Goal: Information Seeking & Learning: Check status

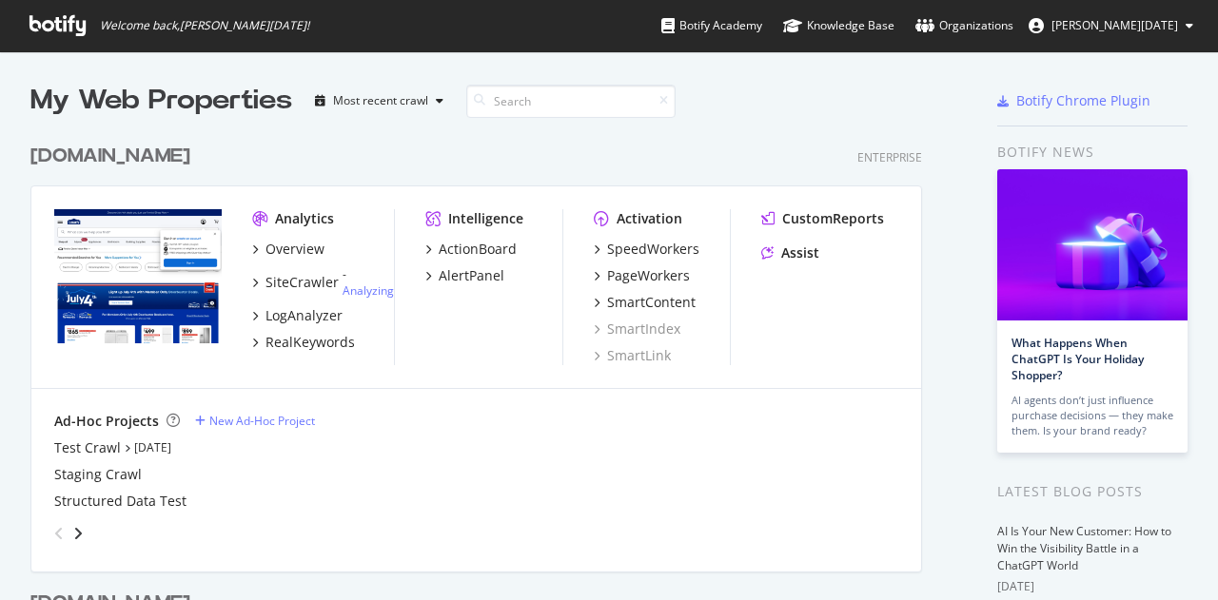
scroll to position [586, 1188]
click at [295, 351] on div "Analytics Overview SiteCrawler - Analyzing LogAnalyzer RealKeywords" at bounding box center [323, 287] width 142 height 156
click at [295, 345] on div "RealKeywords" at bounding box center [309, 342] width 89 height 19
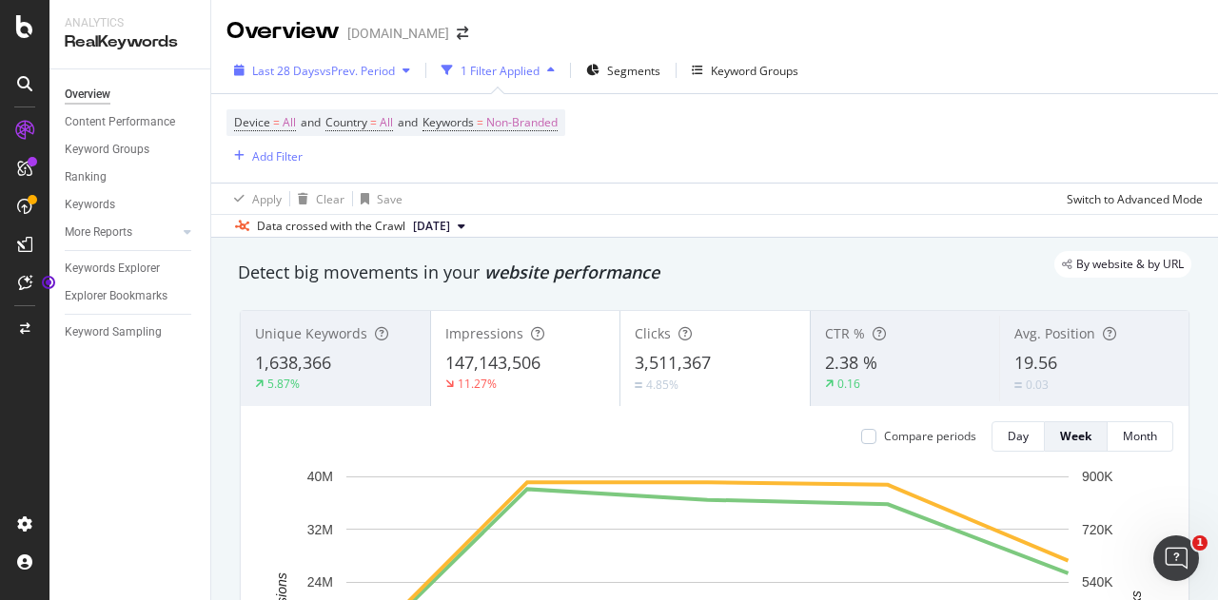
click at [363, 71] on span "vs Prev. Period" at bounding box center [357, 71] width 75 height 16
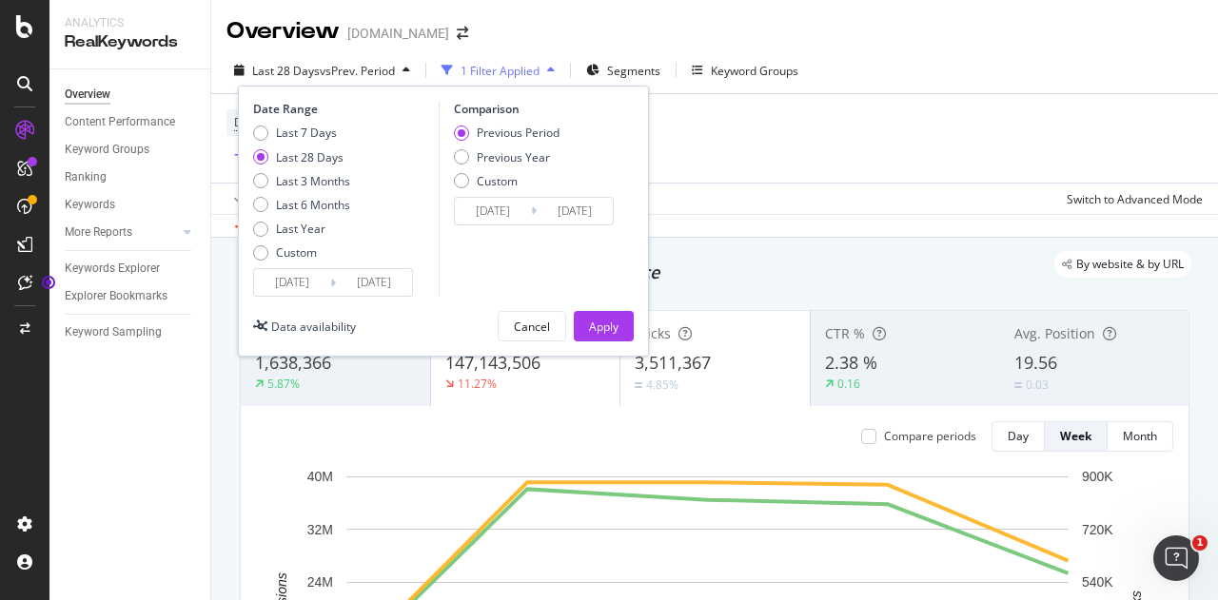
click at [246, 242] on div "Date Range Last 7 Days Last 28 Days Last 3 Months Last 6 Months Last Year Custo…" at bounding box center [443, 221] width 411 height 271
click at [263, 254] on div "Custom" at bounding box center [260, 252] width 15 height 15
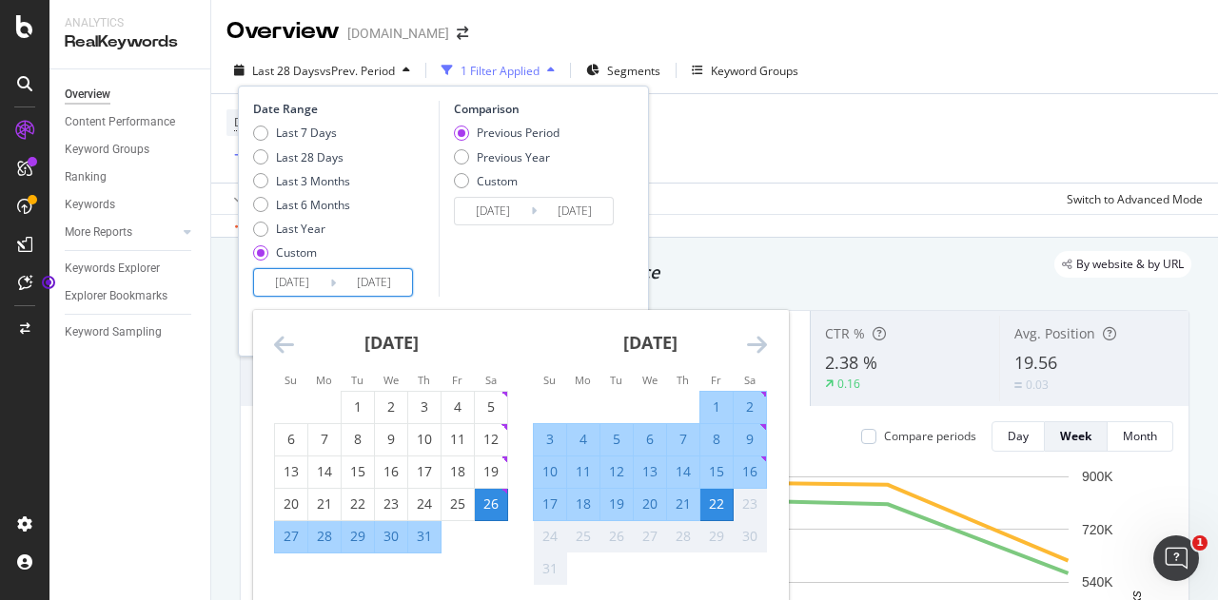
click at [291, 276] on input "[DATE]" at bounding box center [292, 282] width 76 height 27
click at [749, 470] on div "16" at bounding box center [749, 471] width 32 height 19
type input "[DATE]"
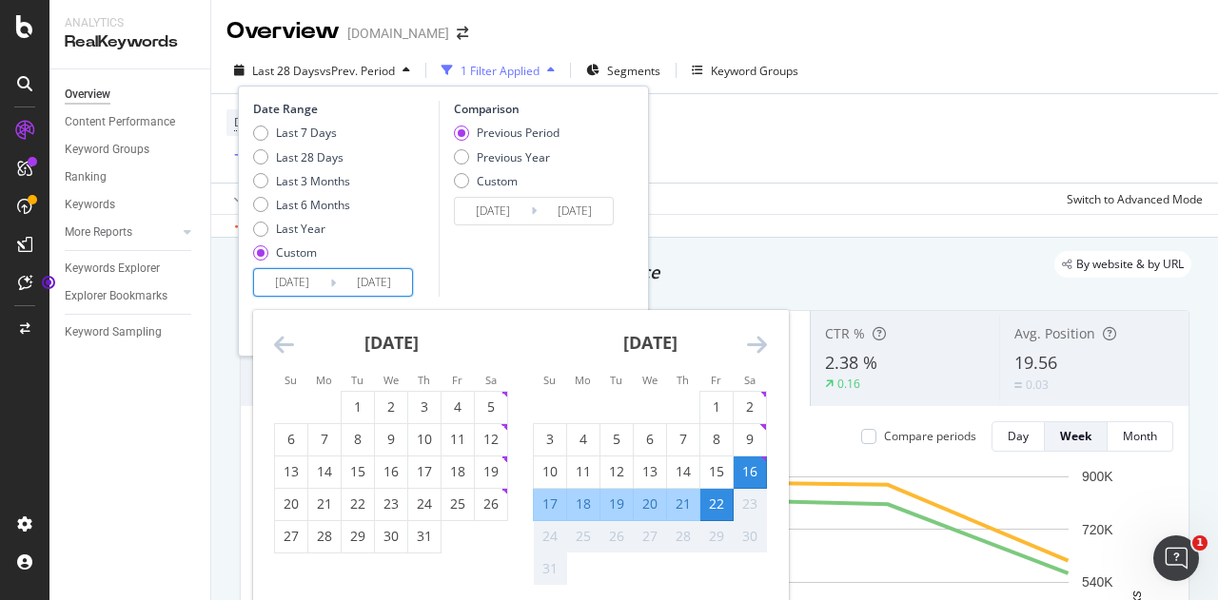
click at [716, 501] on div "22" at bounding box center [716, 504] width 32 height 19
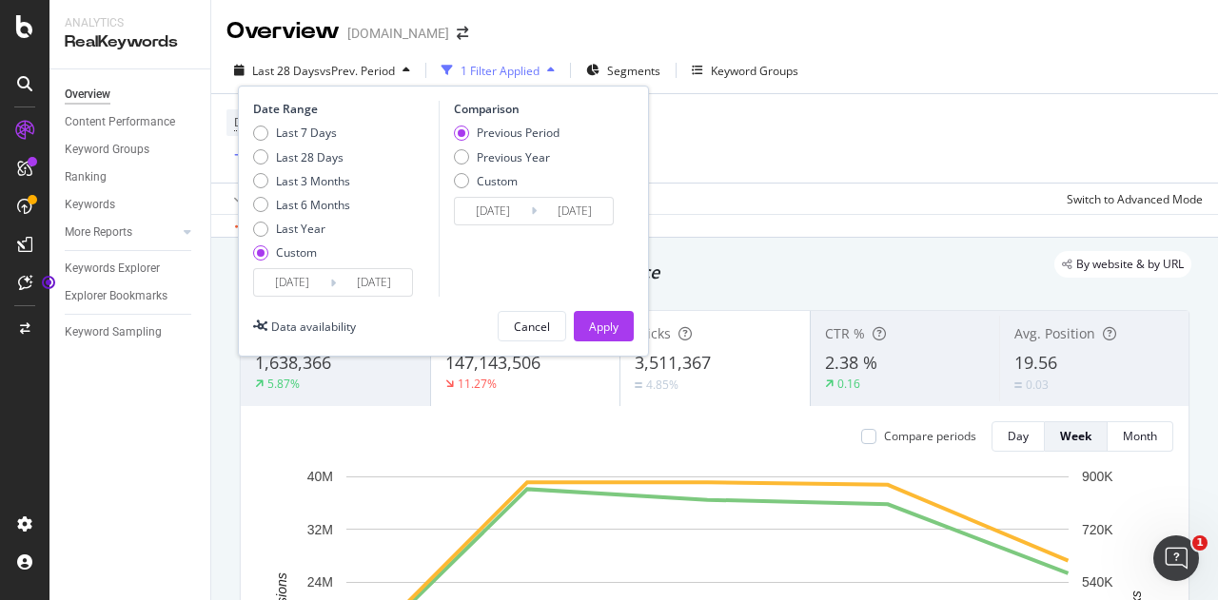
click at [276, 254] on div "Custom" at bounding box center [296, 252] width 41 height 16
type input "[DATE]"
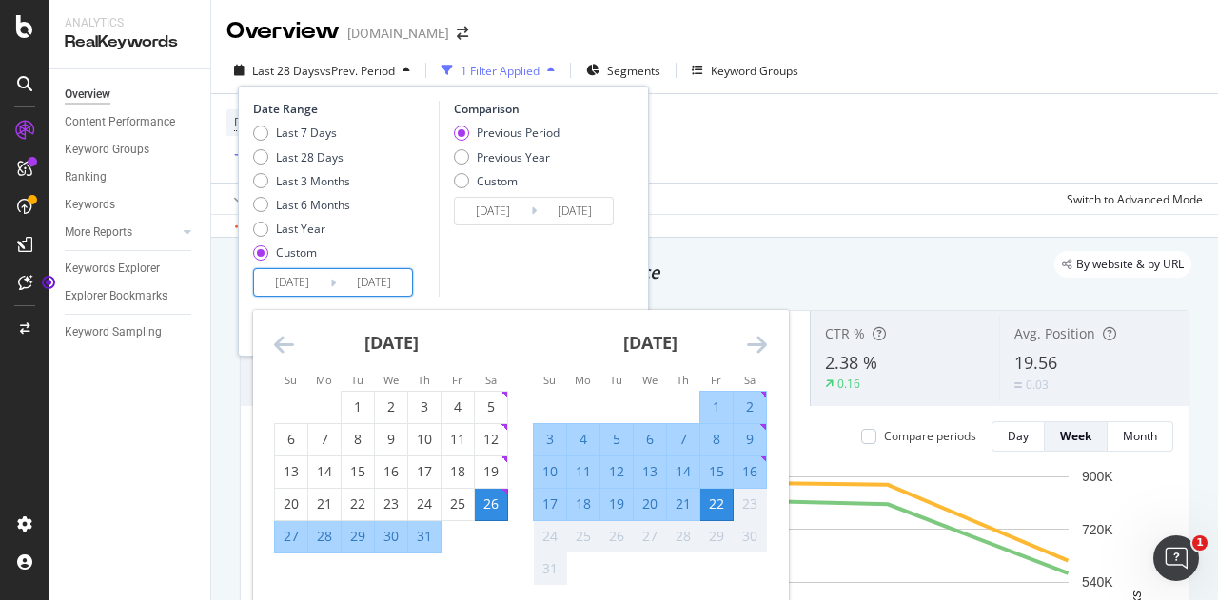
click at [327, 283] on input "[DATE]" at bounding box center [292, 282] width 76 height 27
click at [748, 473] on div "16" at bounding box center [749, 471] width 32 height 19
type input "[DATE]"
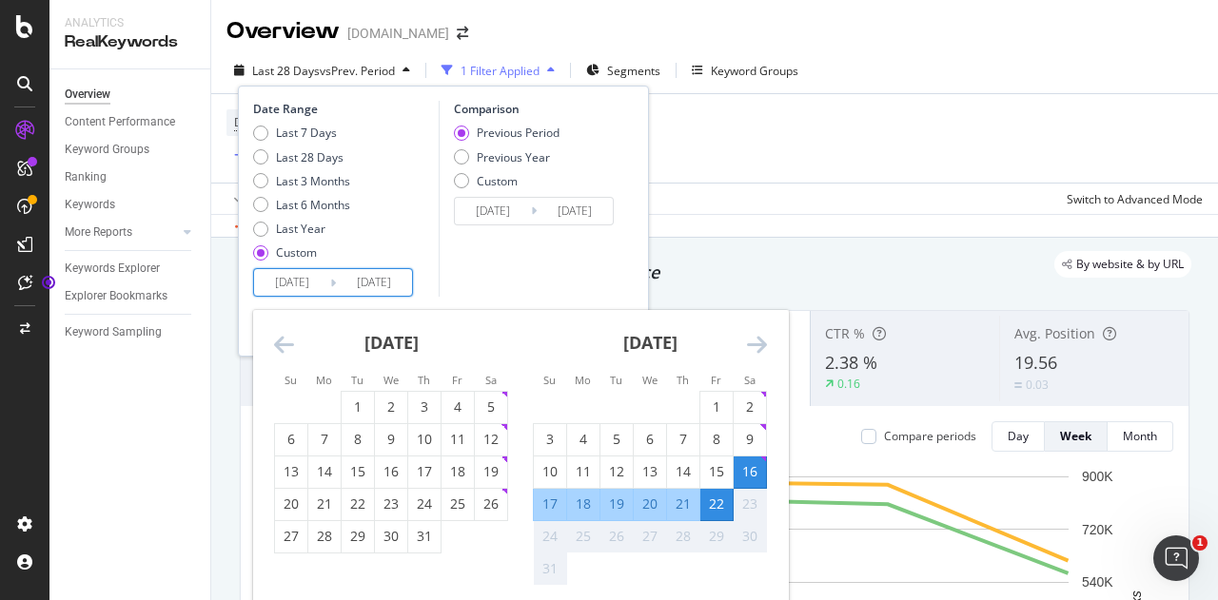
click at [720, 499] on div "22" at bounding box center [716, 504] width 32 height 19
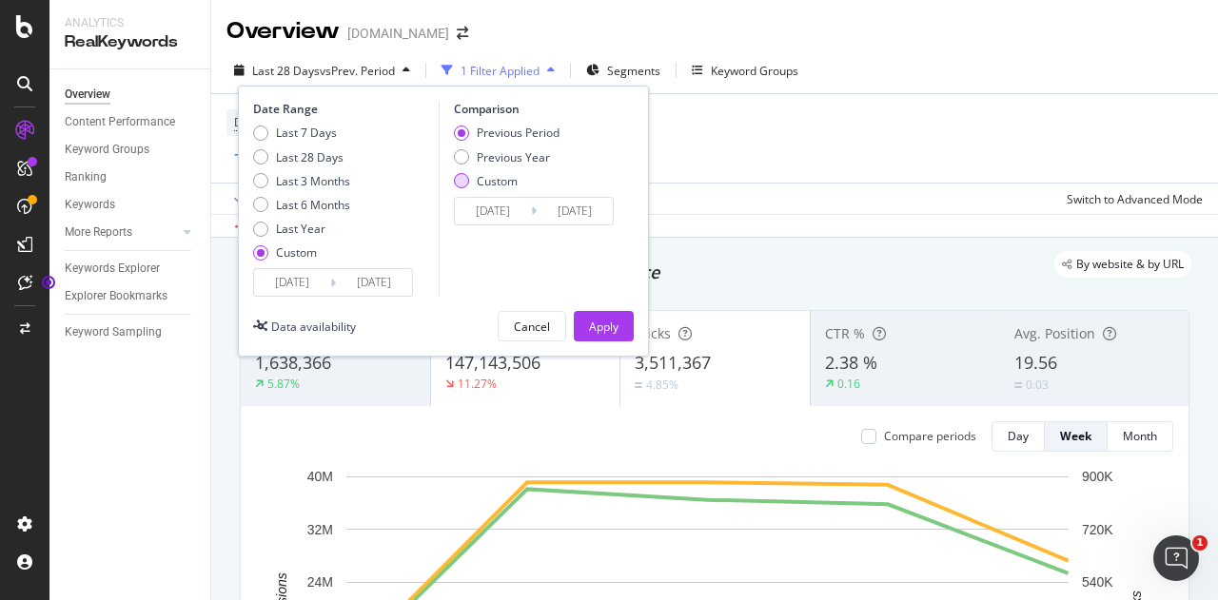
click at [464, 178] on div "Custom" at bounding box center [461, 180] width 15 height 15
click at [518, 225] on div "Comparison Previous Period Previous Year Custom [DATE] Navigate forward to inte…" at bounding box center [529, 199] width 181 height 196
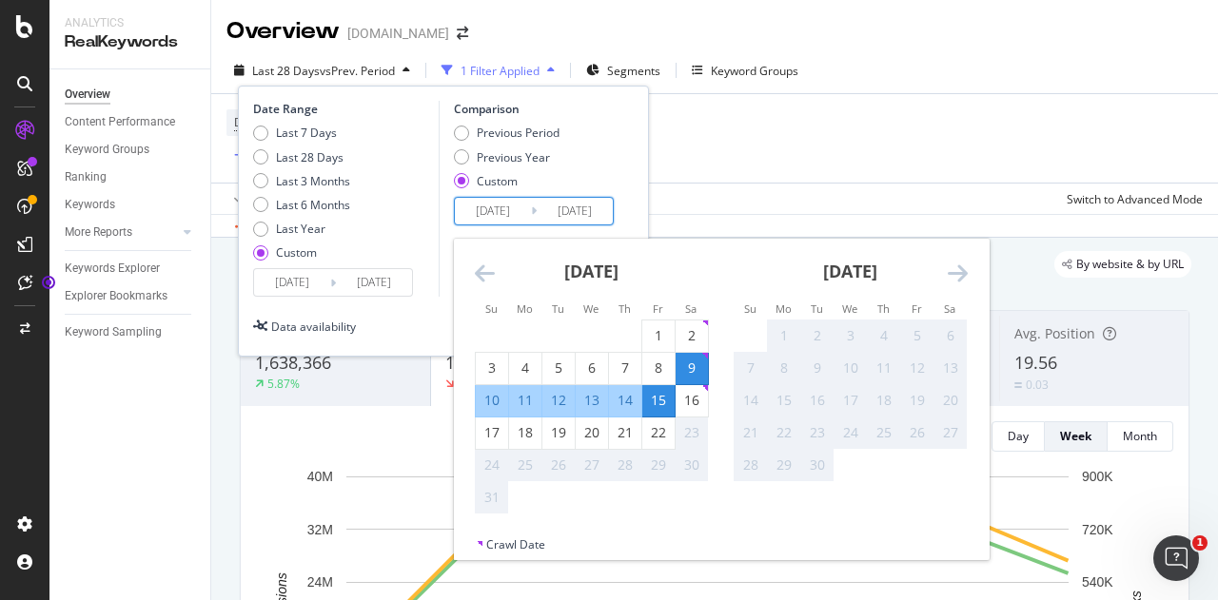
click at [506, 205] on input "[DATE]" at bounding box center [493, 211] width 76 height 27
click at [490, 270] on icon "Move backward to switch to the previous month." at bounding box center [485, 273] width 20 height 23
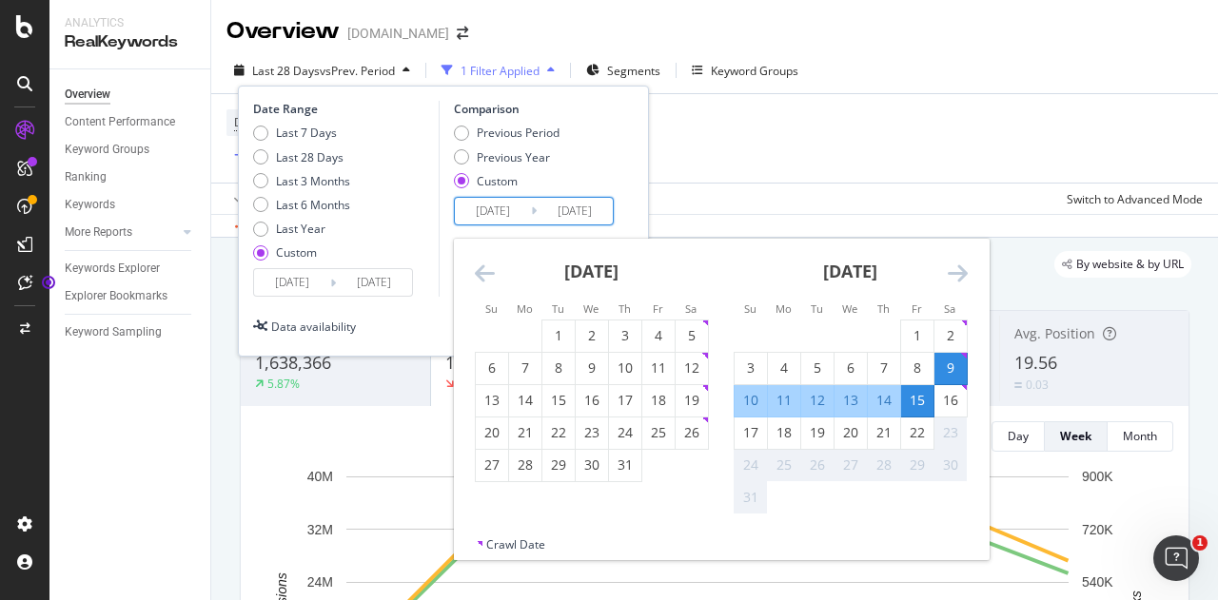
click at [490, 270] on icon "Move backward to switch to the previous month." at bounding box center [485, 273] width 20 height 23
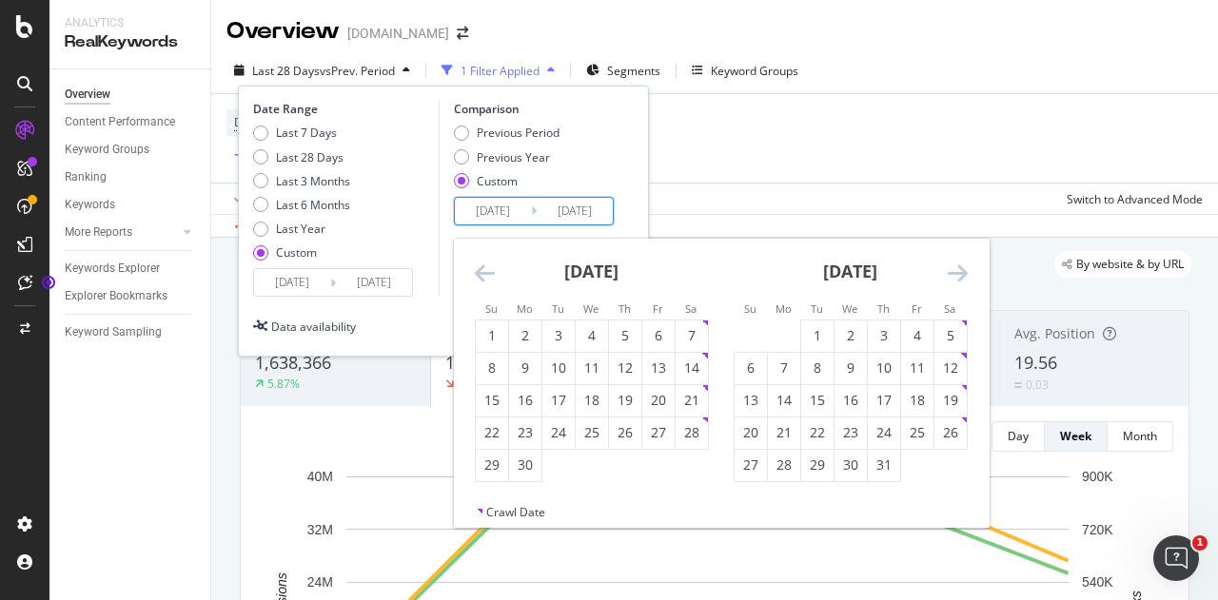
click at [490, 270] on icon "Move backward to switch to the previous month." at bounding box center [485, 273] width 20 height 23
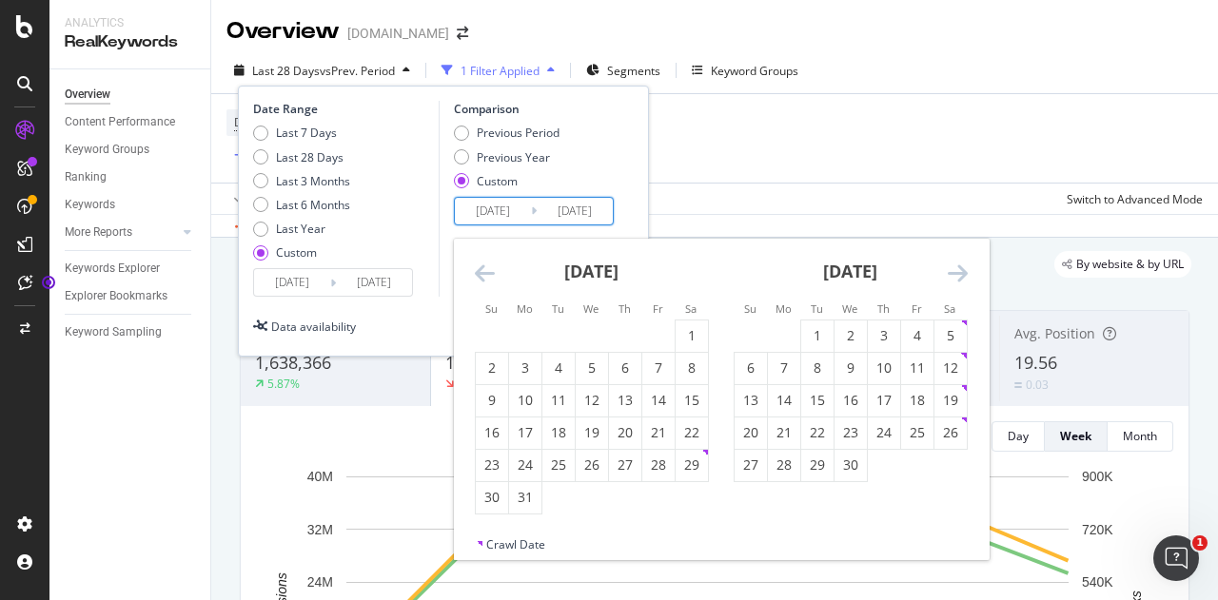
click at [490, 270] on icon "Move backward to switch to the previous month." at bounding box center [485, 273] width 20 height 23
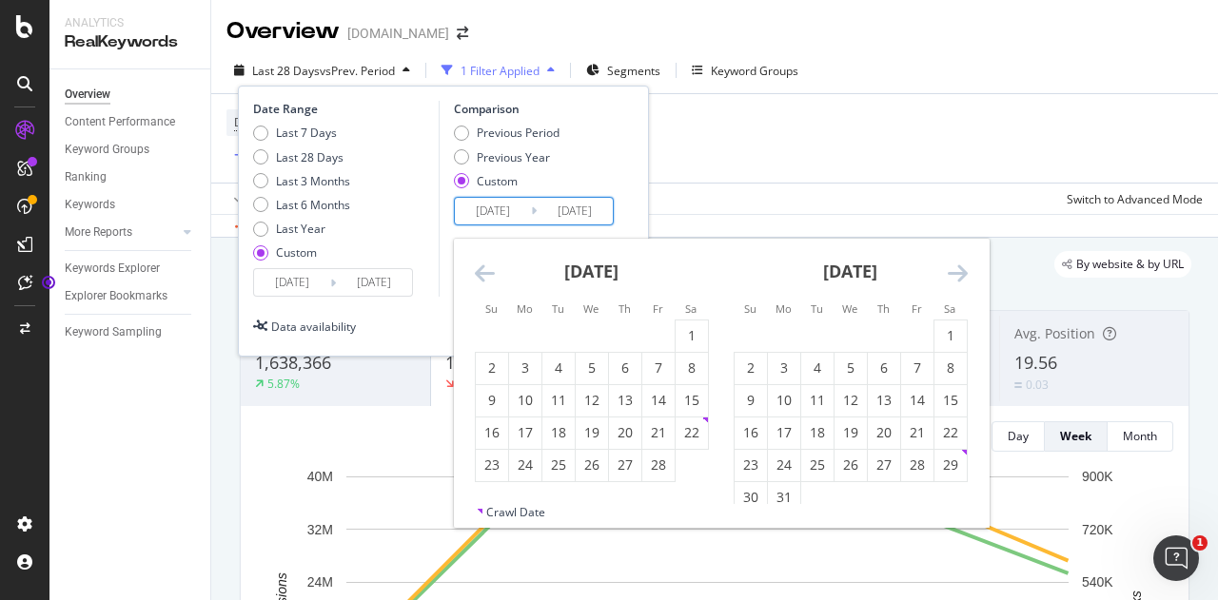
click at [490, 270] on icon "Move backward to switch to the previous month." at bounding box center [485, 273] width 20 height 23
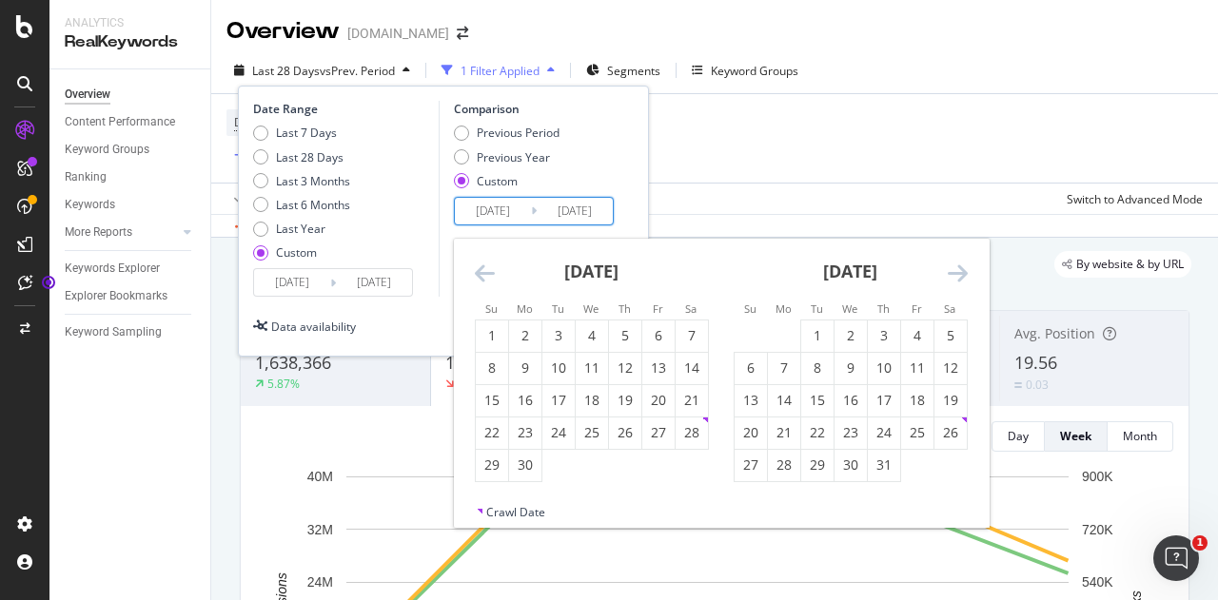
click at [490, 270] on icon "Move backward to switch to the previous month." at bounding box center [485, 273] width 20 height 23
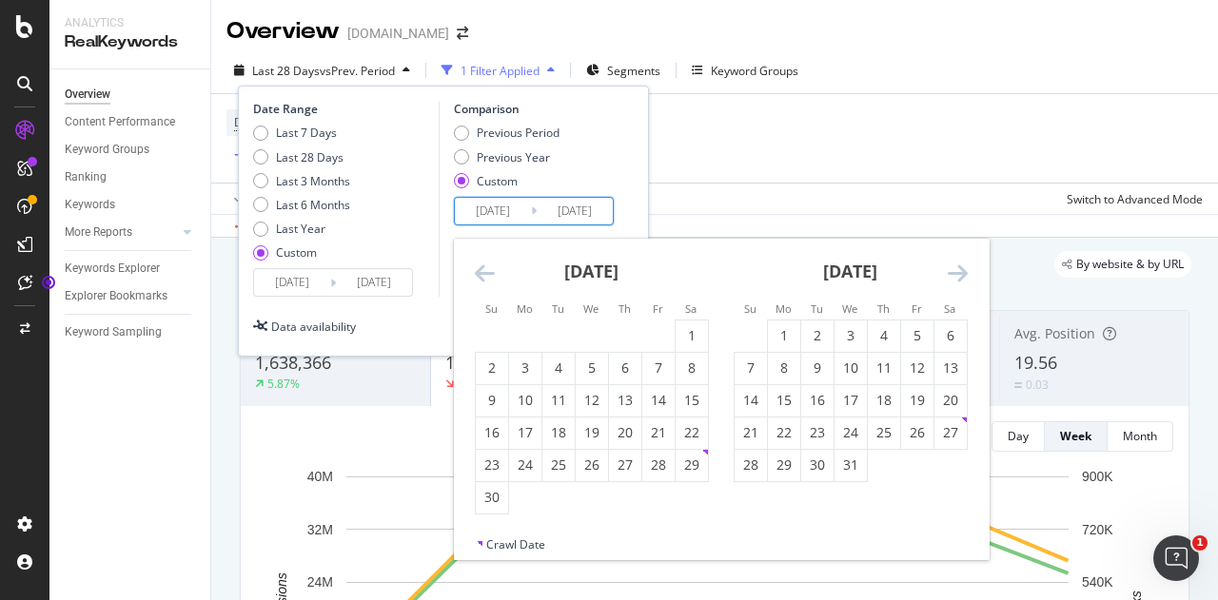
click at [956, 276] on icon "Move forward to switch to the next month." at bounding box center [957, 273] width 20 height 23
click at [950, 402] on div "17" at bounding box center [950, 400] width 32 height 19
type input "[DATE]"
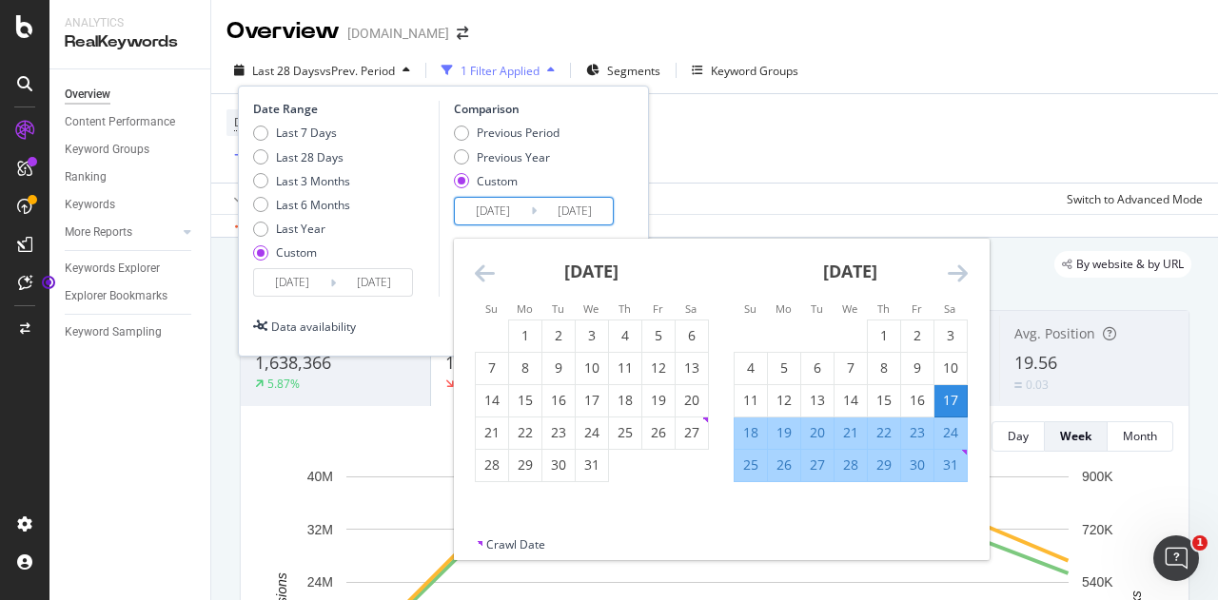
click at [923, 424] on div "23" at bounding box center [917, 432] width 32 height 19
type input "[DATE]"
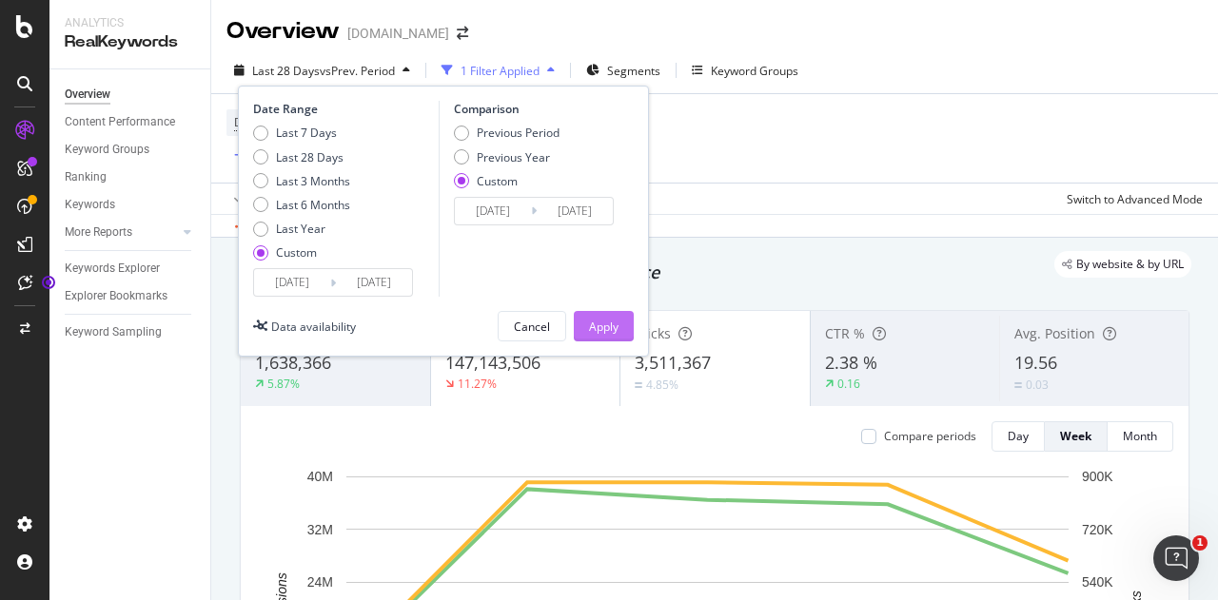
click at [613, 321] on div "Apply" at bounding box center [603, 327] width 29 height 16
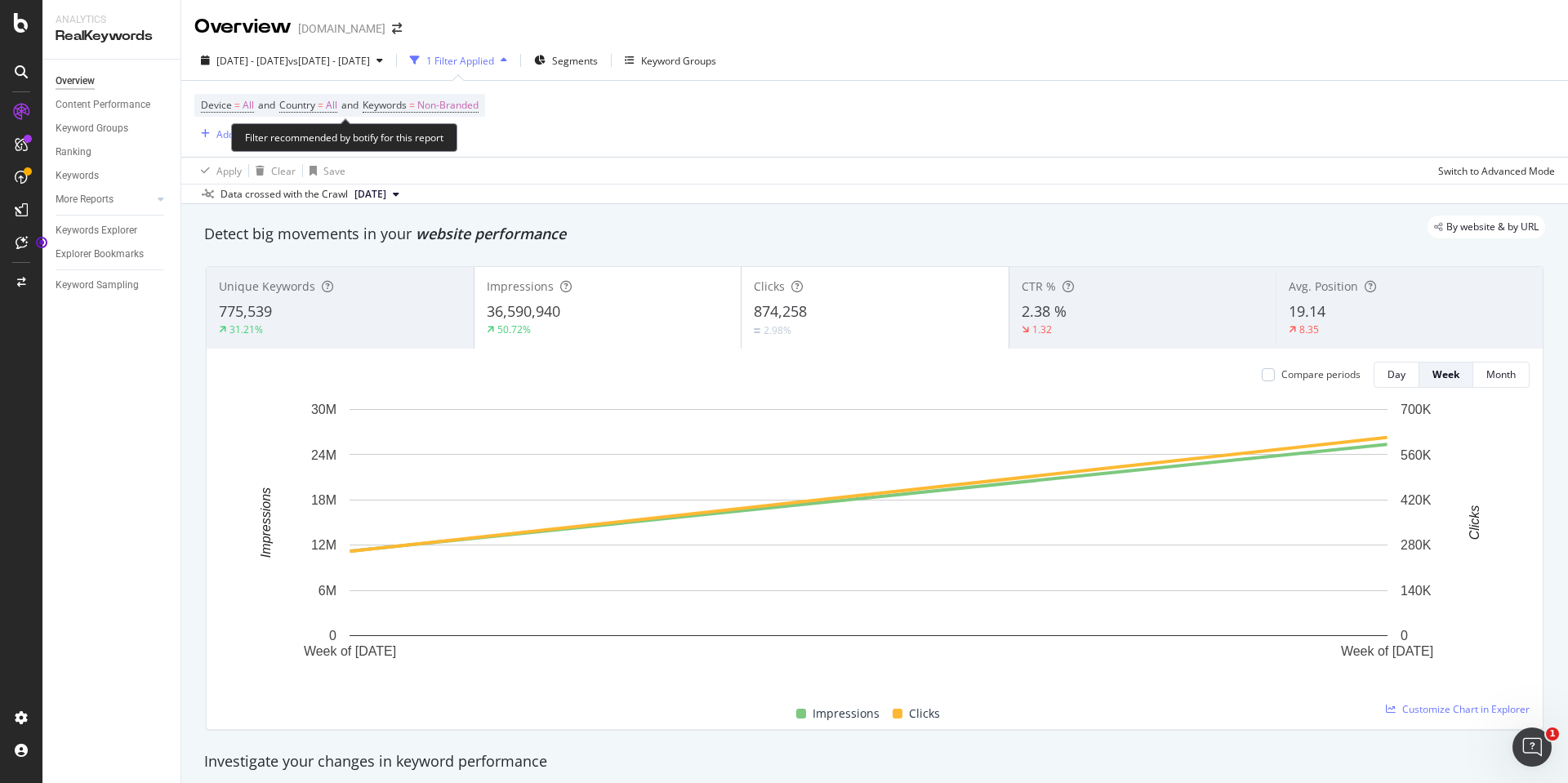
click at [421, 118] on div "Device = All and Country = All and Keywords = Non-Branded Add Filter" at bounding box center [339, 118] width 291 height 50
click at [435, 106] on span "Non-Branded" at bounding box center [447, 105] width 61 height 23
click at [447, 144] on span "Non-Branded" at bounding box center [420, 143] width 68 height 14
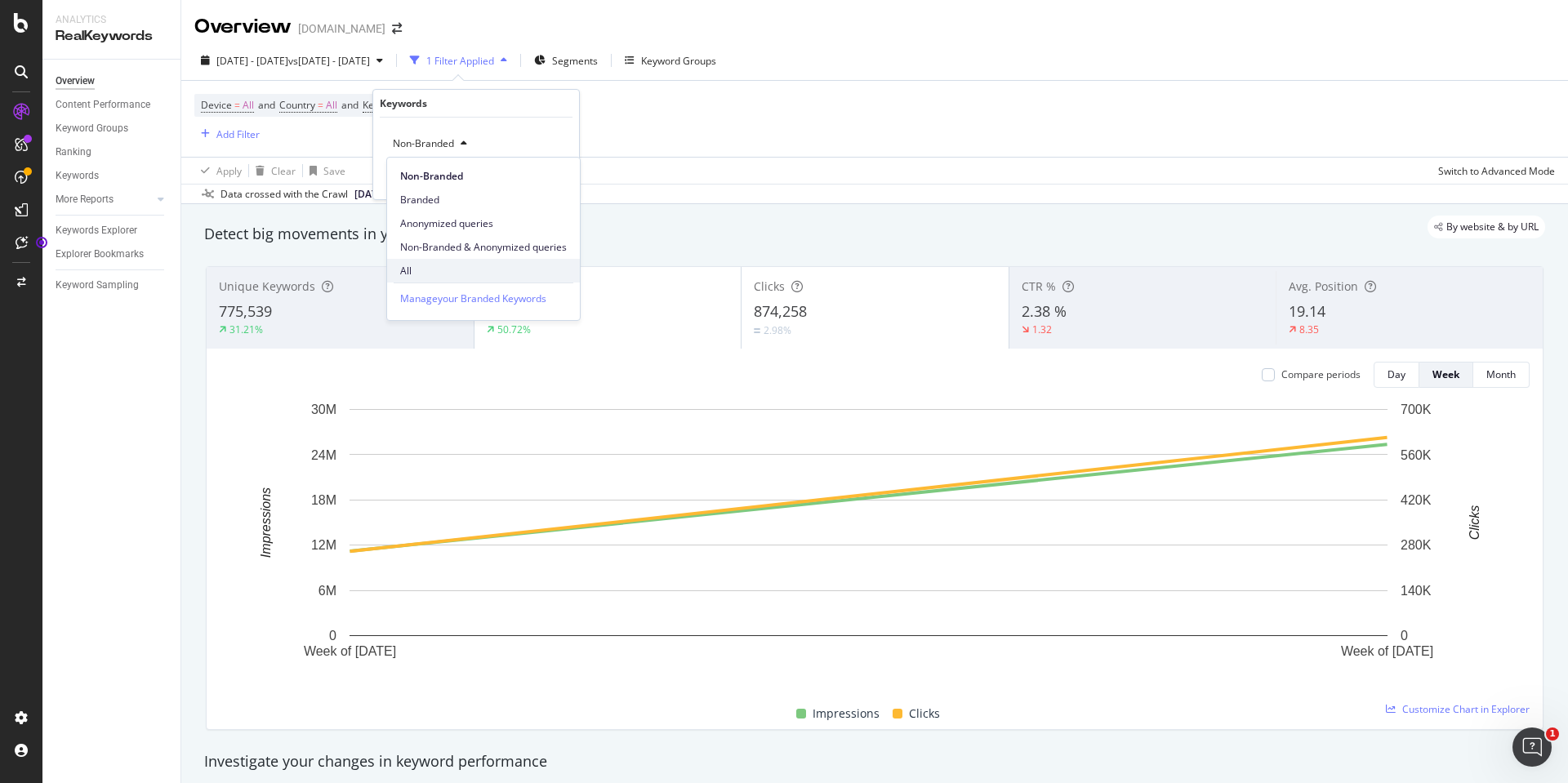
click at [426, 270] on span "All" at bounding box center [483, 270] width 167 height 15
click at [545, 180] on div "Apply" at bounding box center [553, 179] width 25 height 14
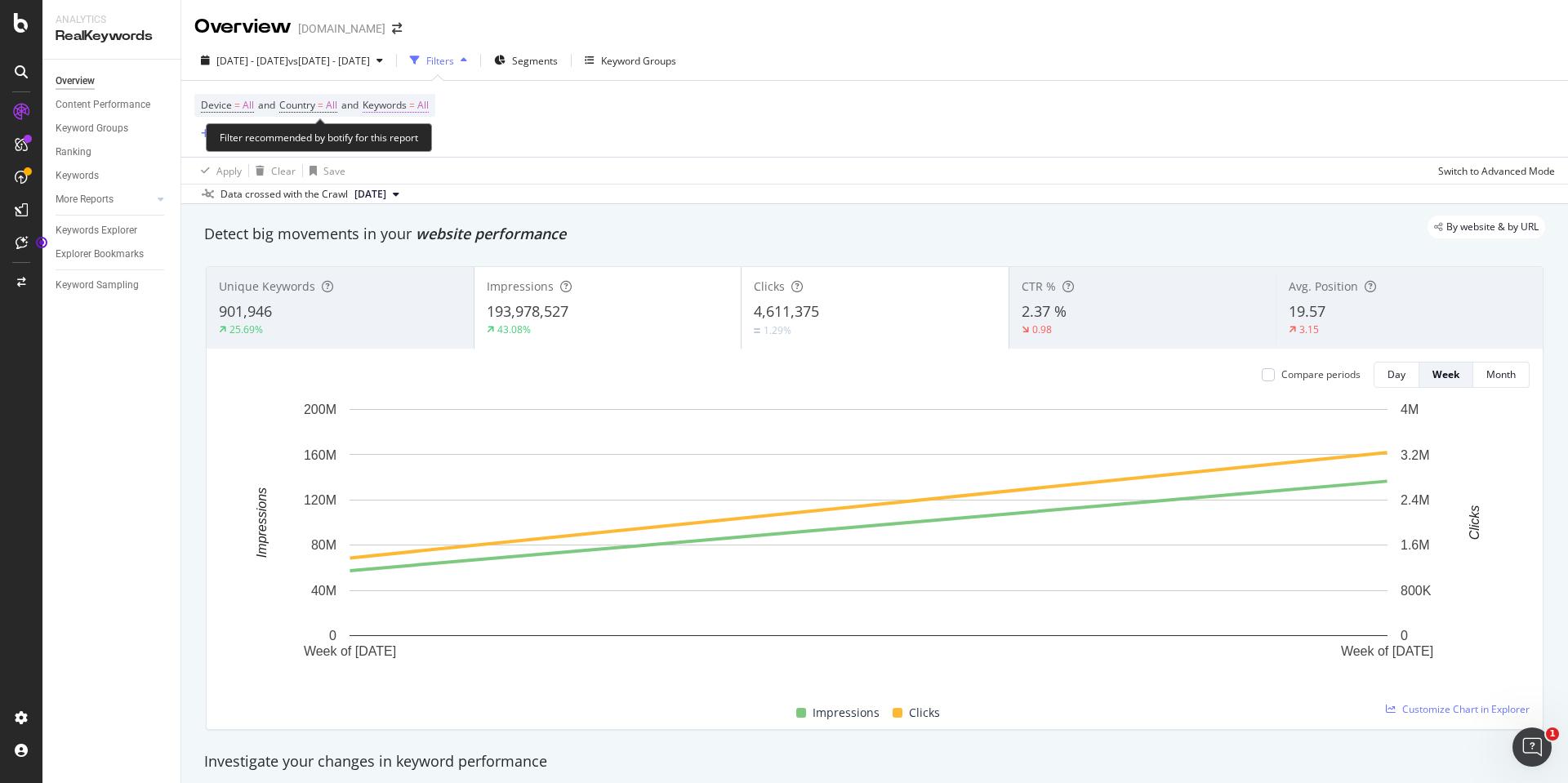
click at [415, 106] on span "=" at bounding box center [412, 105] width 6 height 14
click at [410, 140] on icon "button" at bounding box center [414, 143] width 7 height 9
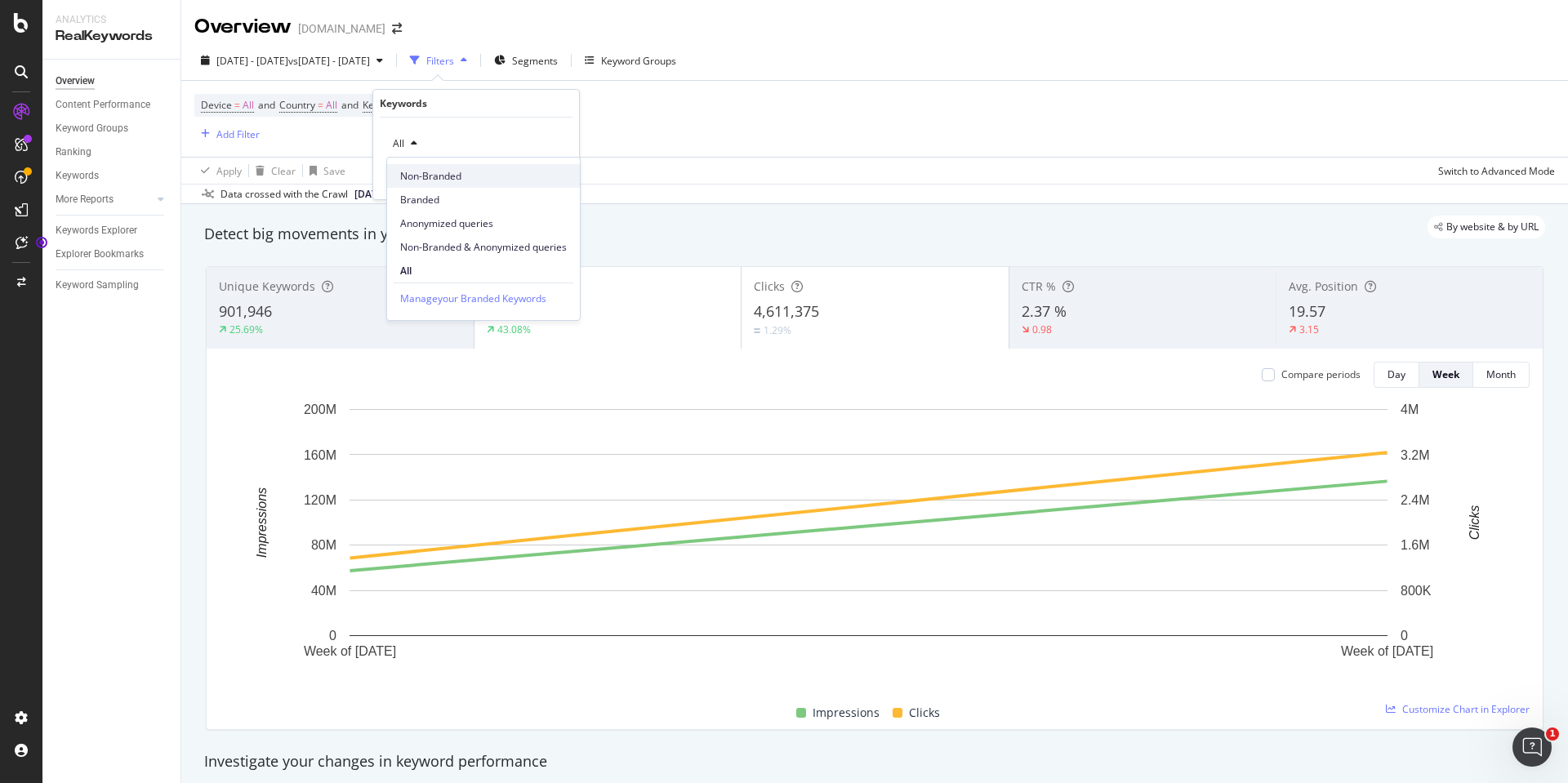
click at [413, 176] on span "Non-Branded" at bounding box center [483, 176] width 167 height 15
click at [425, 149] on span "Non-Branded" at bounding box center [420, 143] width 68 height 14
click at [419, 193] on span "Branded" at bounding box center [483, 199] width 167 height 15
click at [544, 179] on div "Apply" at bounding box center [553, 179] width 25 height 14
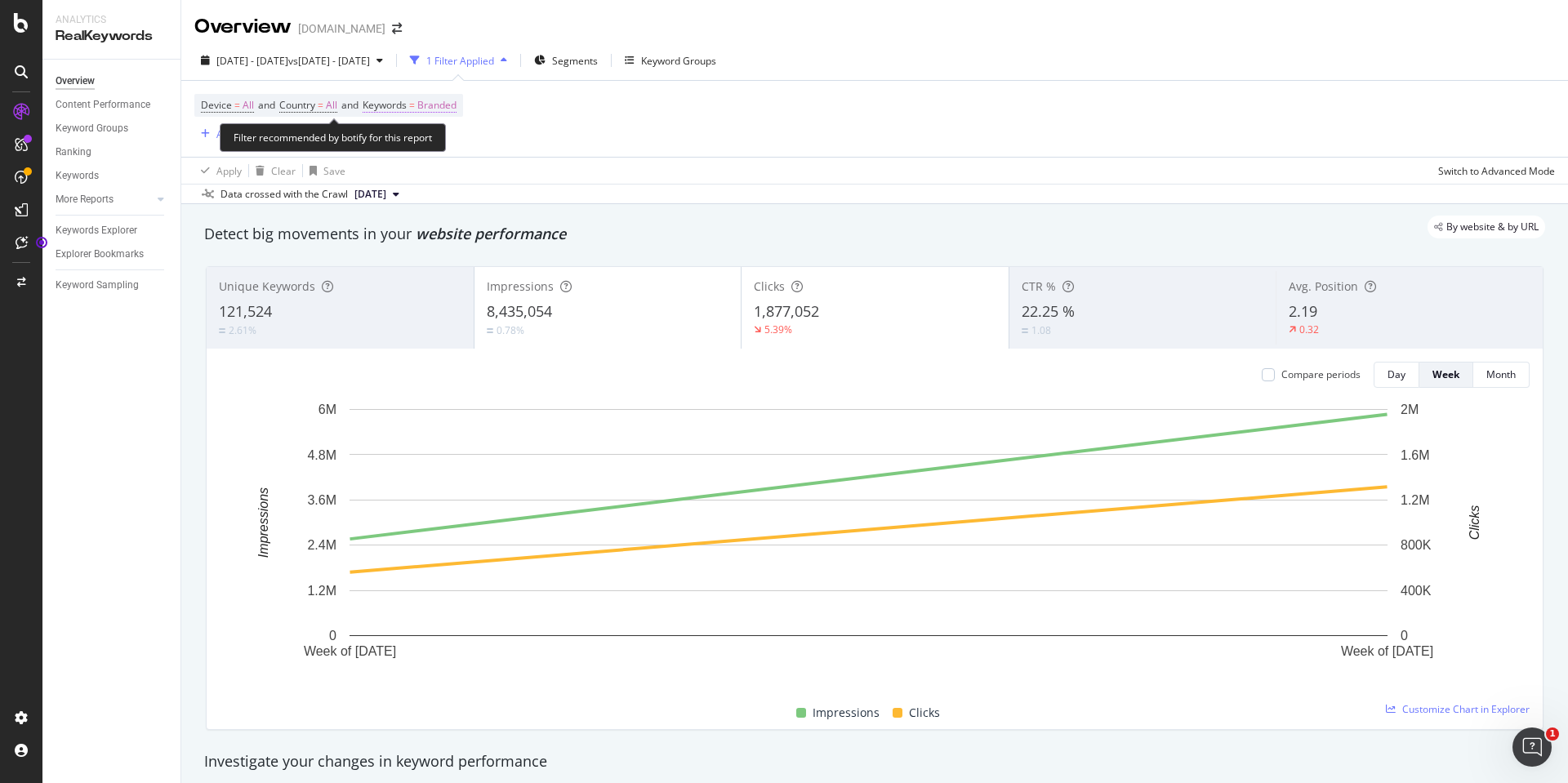
click at [435, 104] on span "Branded" at bounding box center [437, 105] width 40 height 23
click at [444, 144] on icon "button" at bounding box center [442, 143] width 7 height 9
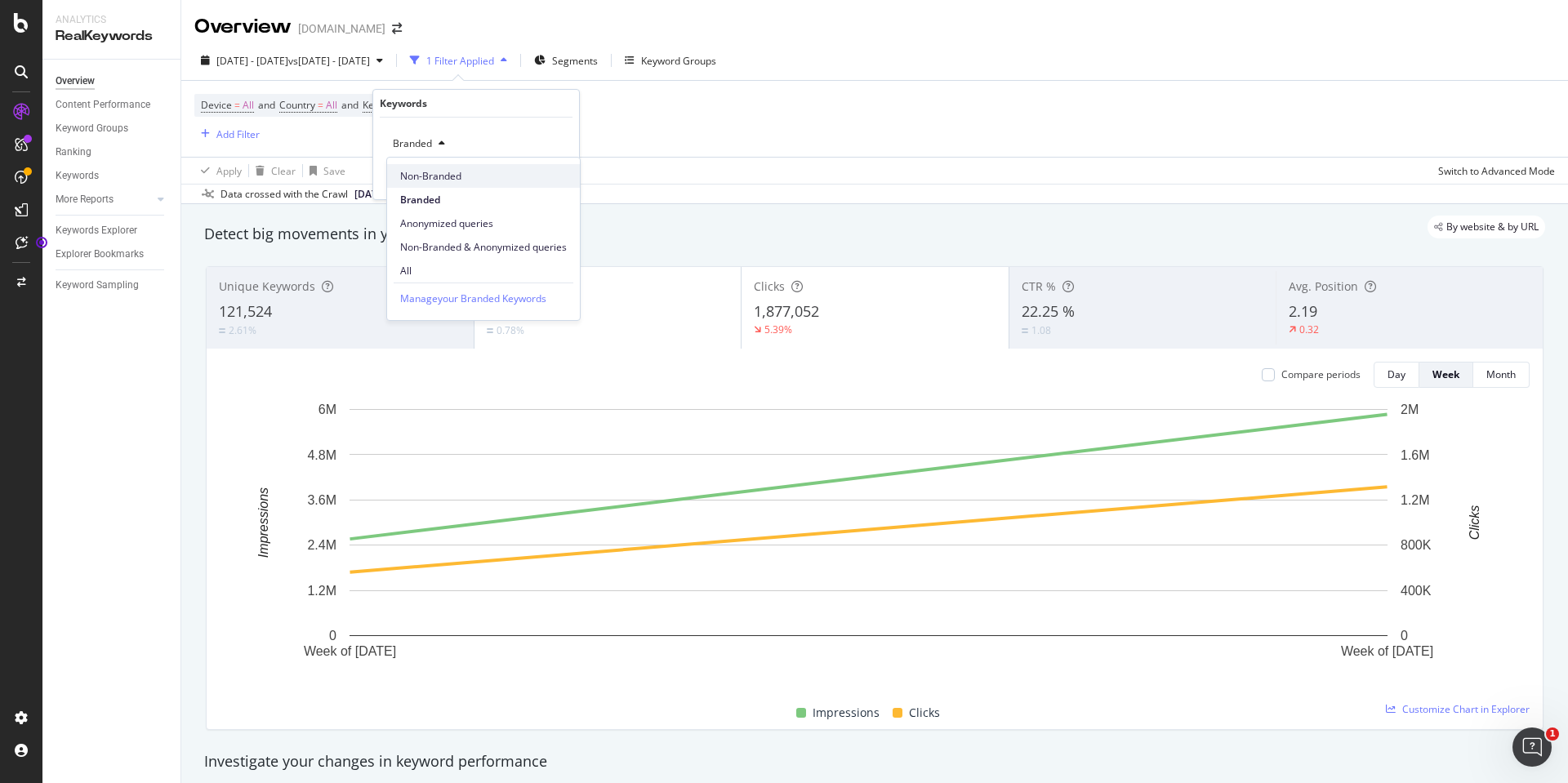
click at [424, 165] on div "Non-Branded" at bounding box center [483, 176] width 192 height 24
click at [545, 182] on div "Apply" at bounding box center [553, 179] width 25 height 14
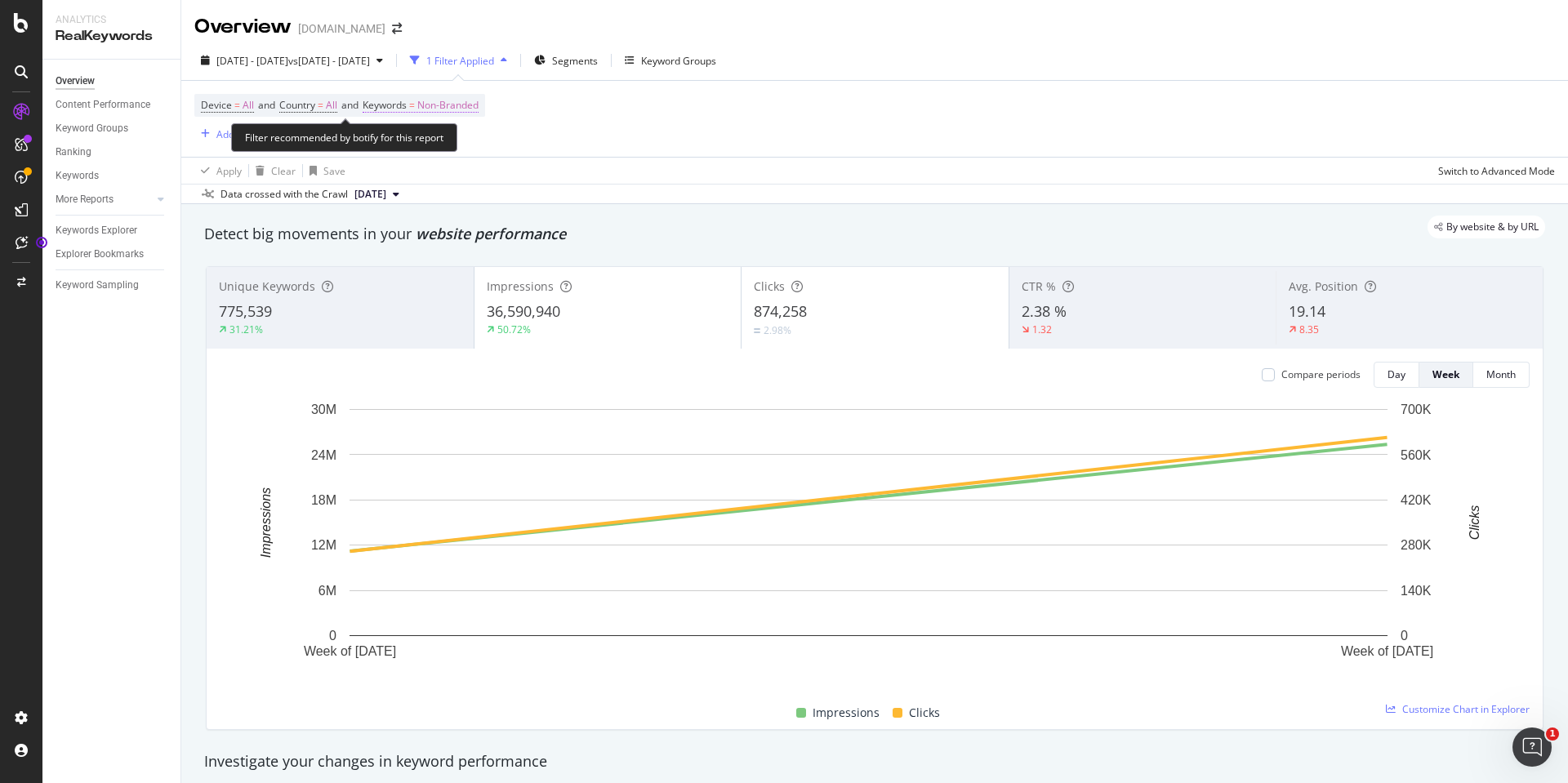
click at [415, 103] on span "=" at bounding box center [412, 105] width 6 height 14
click at [455, 124] on div "Non-Branded Cancel Add filter Apply" at bounding box center [477, 158] width 206 height 82
click at [441, 144] on span "Non-Branded" at bounding box center [420, 143] width 68 height 14
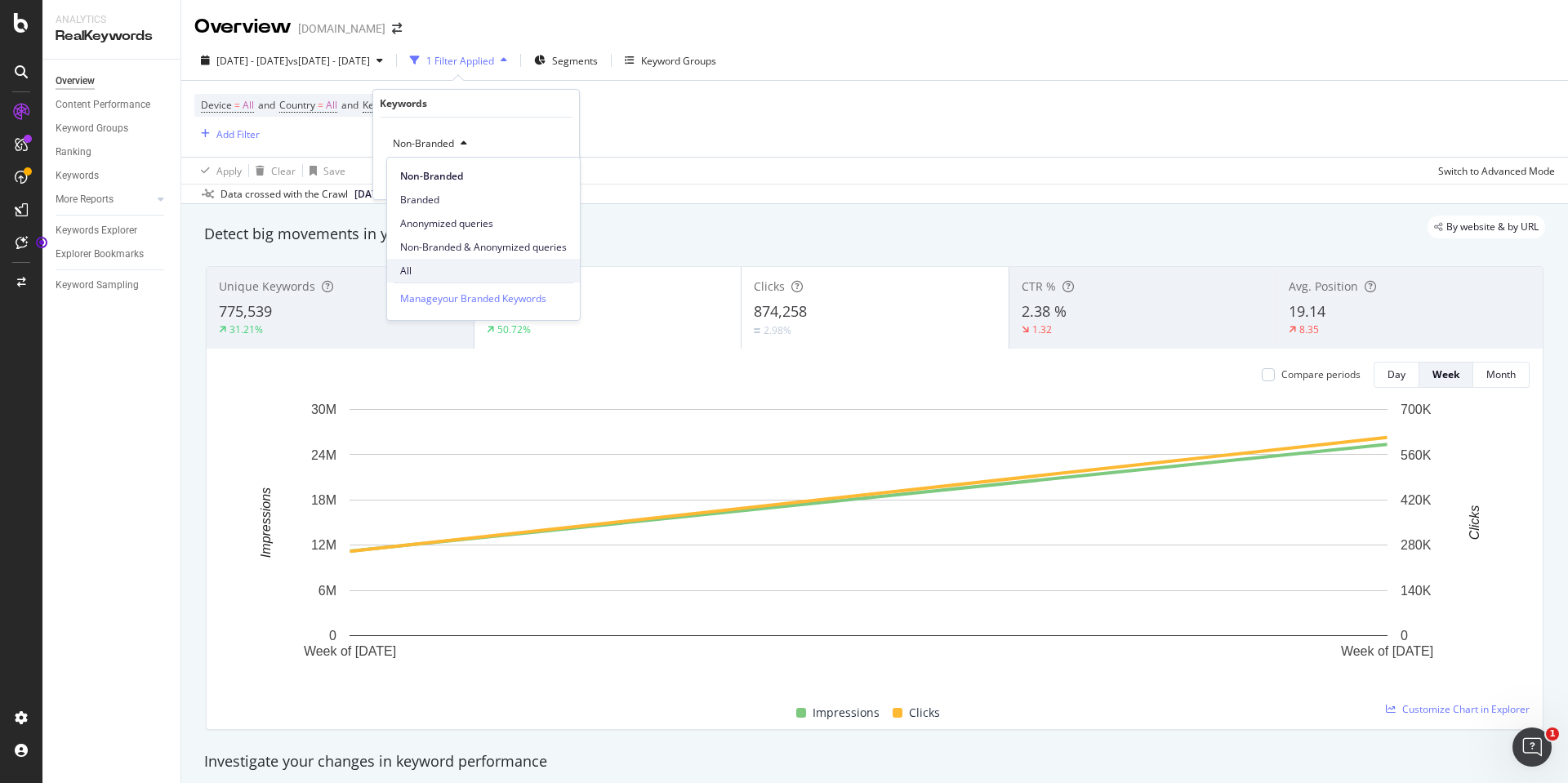
click at [422, 267] on span "All" at bounding box center [483, 270] width 167 height 15
click at [544, 178] on div "Apply" at bounding box center [553, 179] width 25 height 14
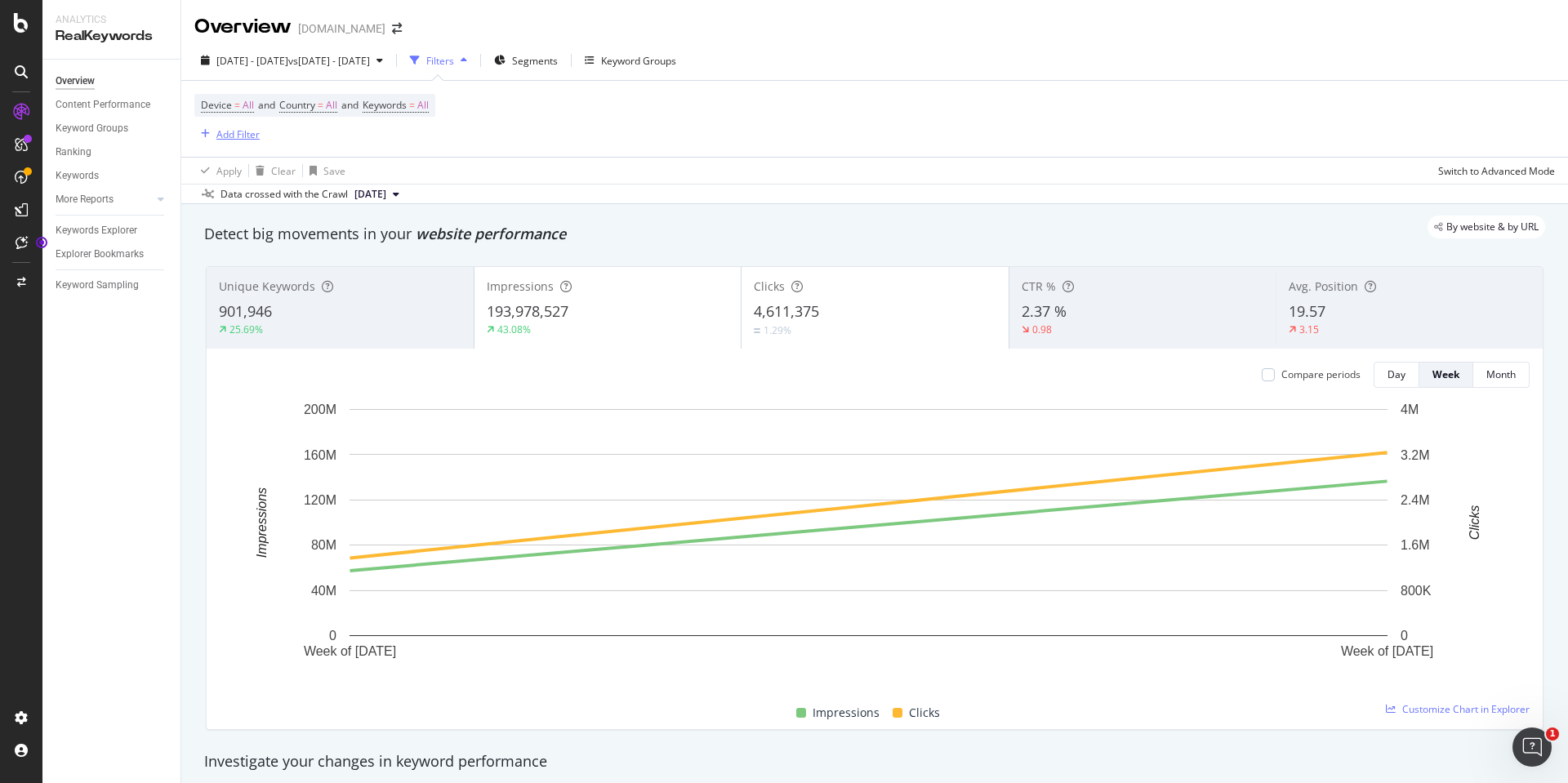
click at [248, 133] on div "Add Filter" at bounding box center [238, 134] width 43 height 14
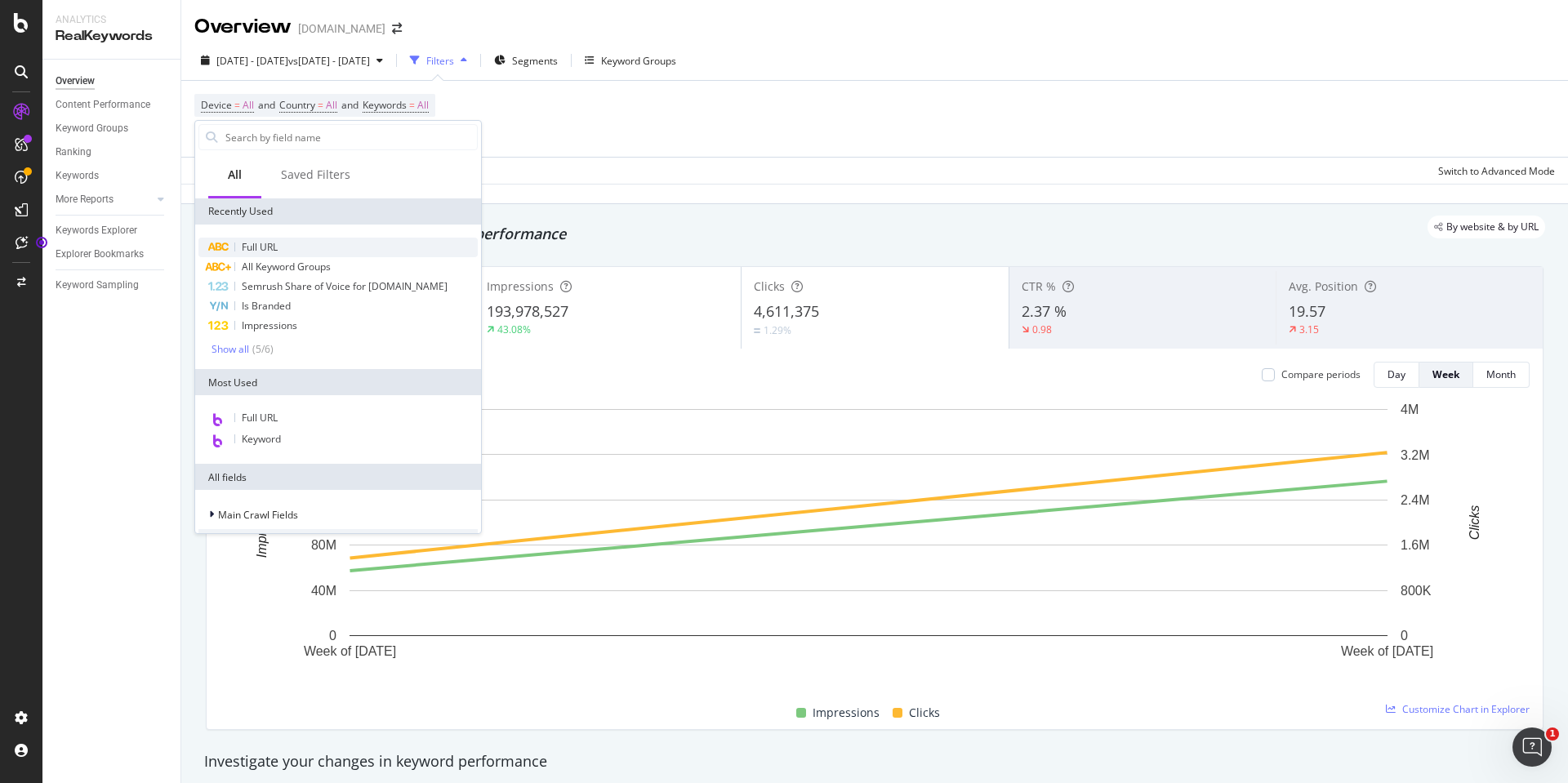
click at [265, 245] on span "Full URL" at bounding box center [260, 247] width 36 height 14
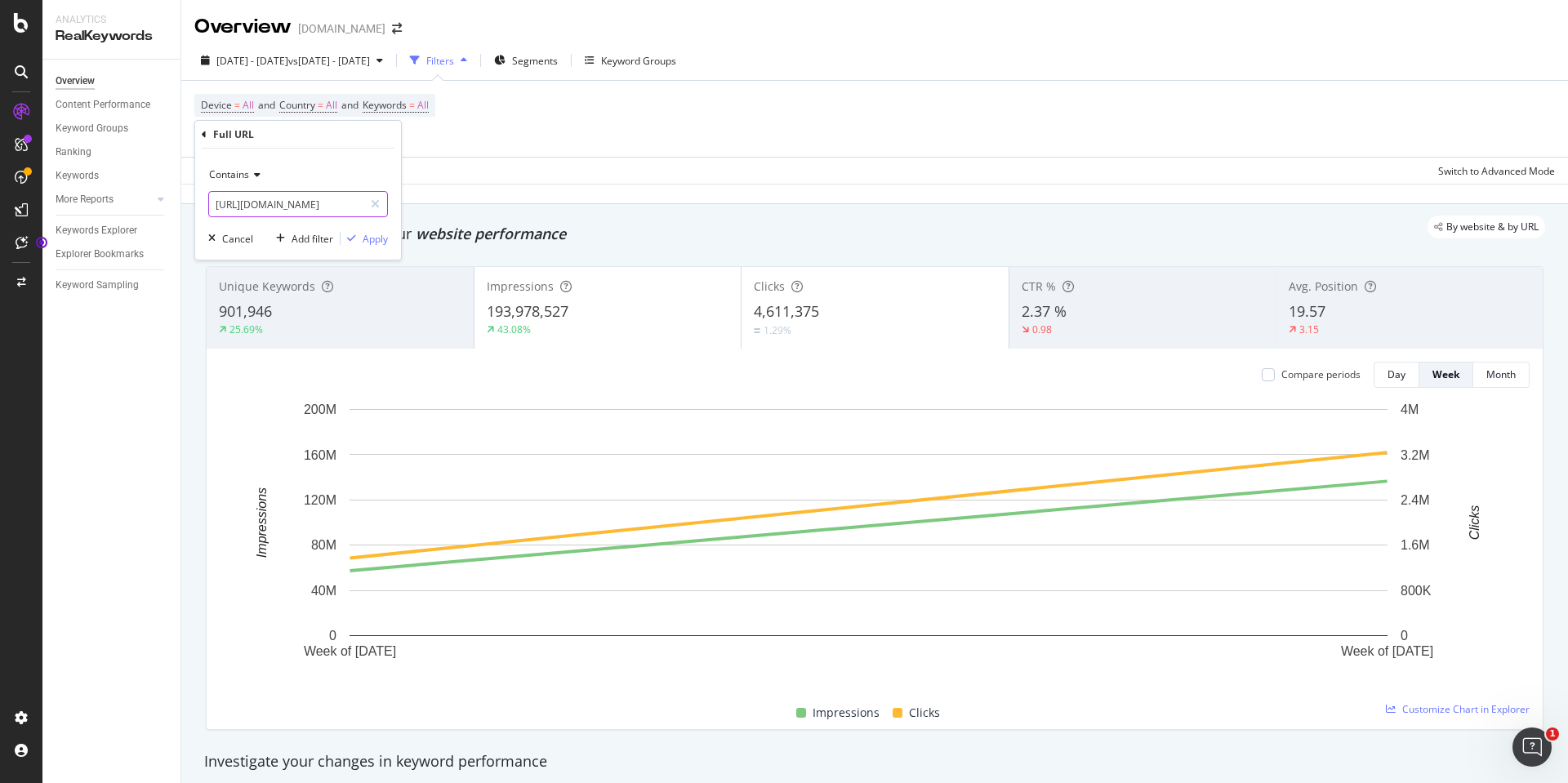
click at [290, 202] on input "[URL][DOMAIN_NAME]" at bounding box center [287, 204] width 155 height 26
click at [343, 209] on input "[URL][DOMAIN_NAME]" at bounding box center [287, 204] width 155 height 26
type input "/store/"
click at [372, 238] on div "Apply" at bounding box center [374, 239] width 25 height 14
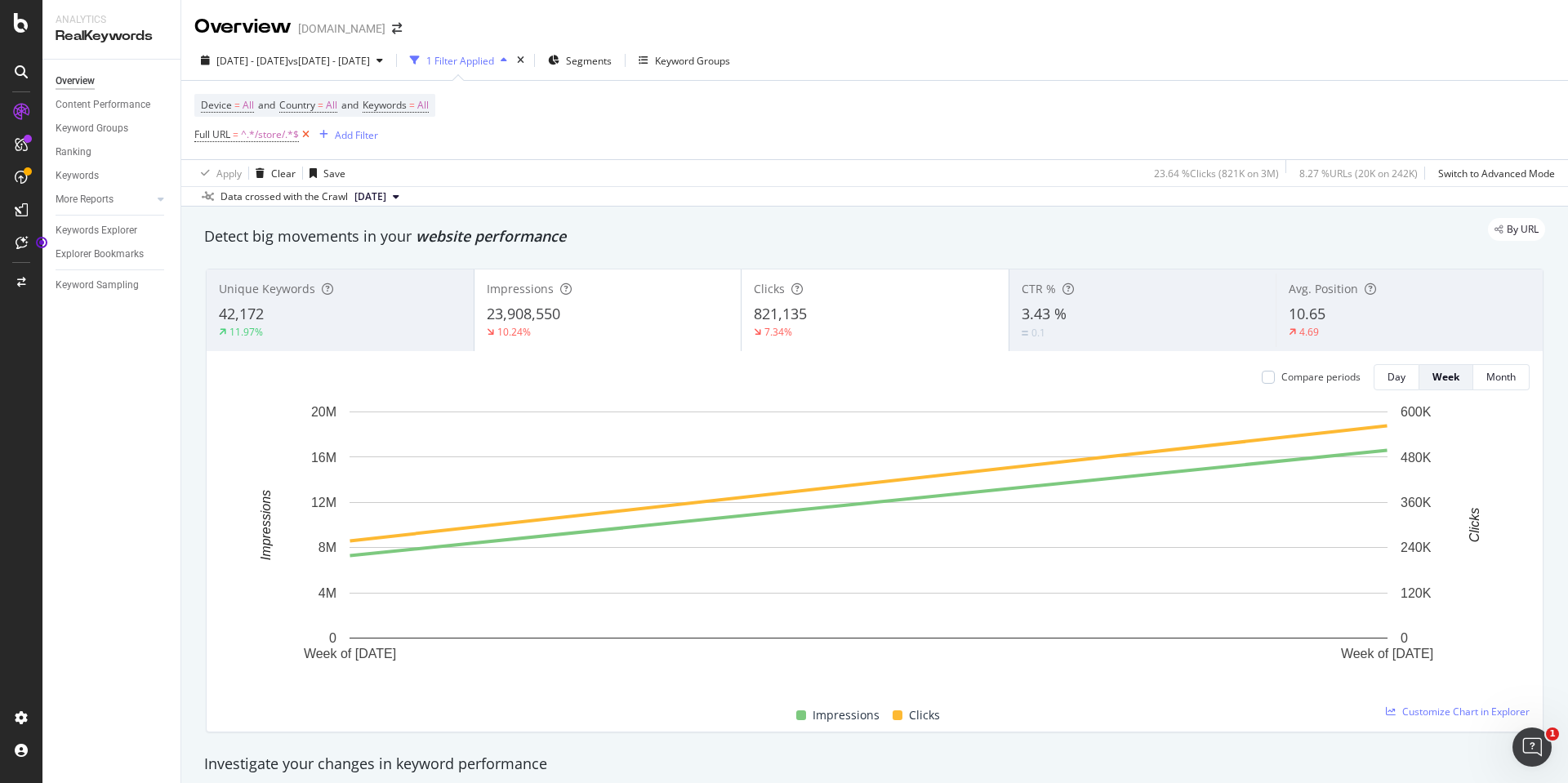
click at [310, 134] on icon at bounding box center [306, 134] width 14 height 16
